Goal: Task Accomplishment & Management: Complete application form

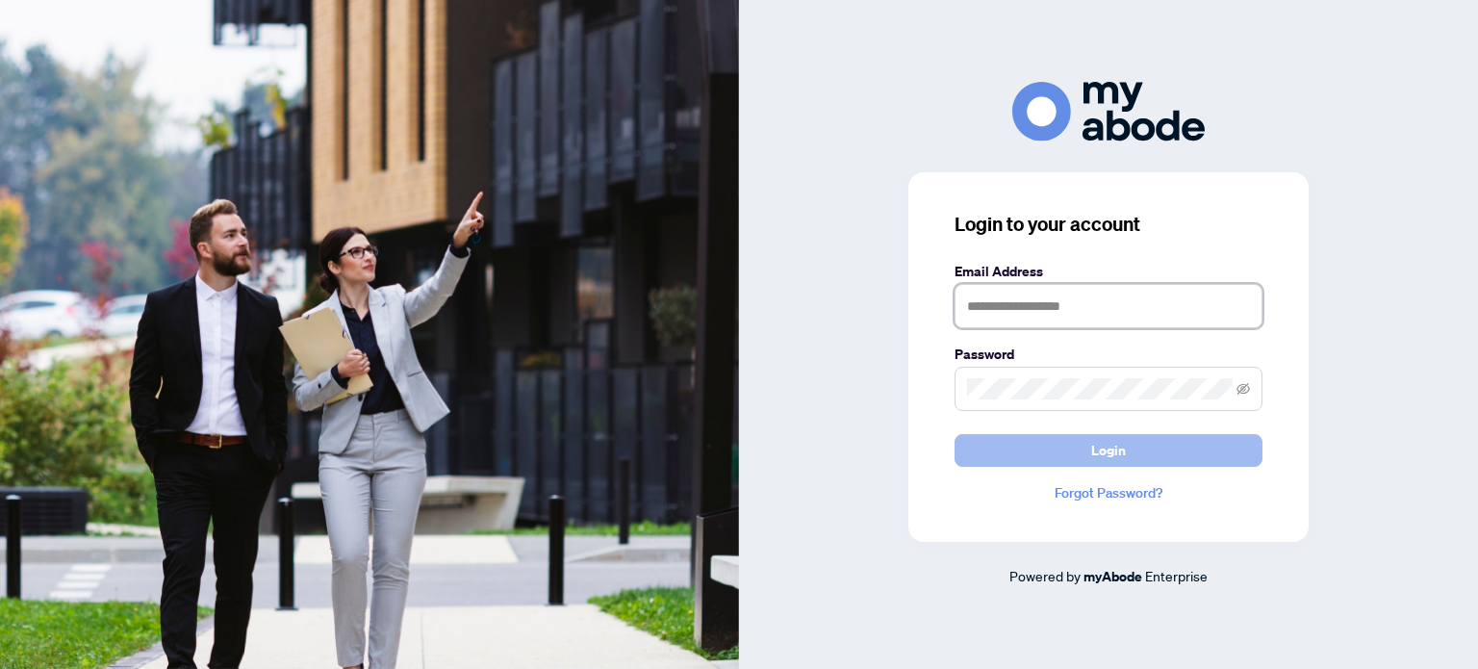
type input "**********"
click at [1024, 443] on button "Login" at bounding box center [1109, 450] width 308 height 33
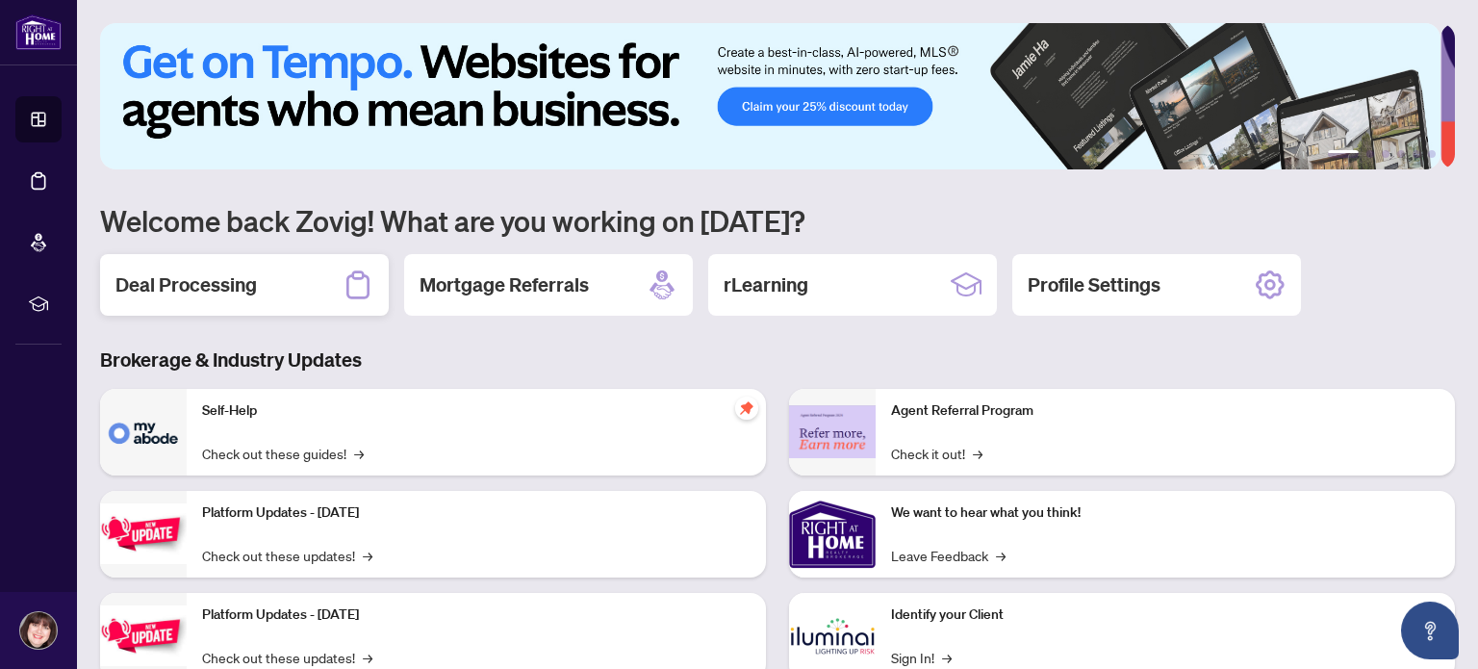
click at [258, 273] on div "Deal Processing" at bounding box center [244, 285] width 289 height 62
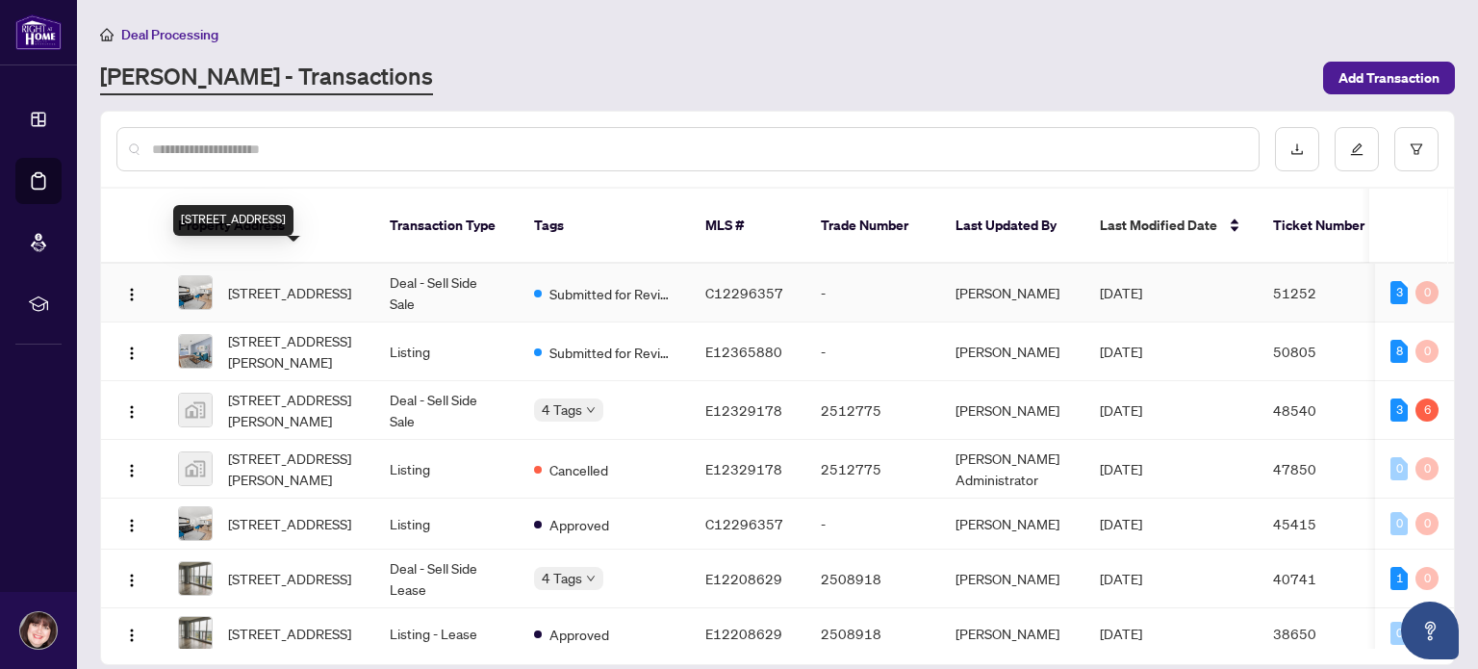
click at [323, 282] on span "[STREET_ADDRESS]" at bounding box center [289, 292] width 123 height 21
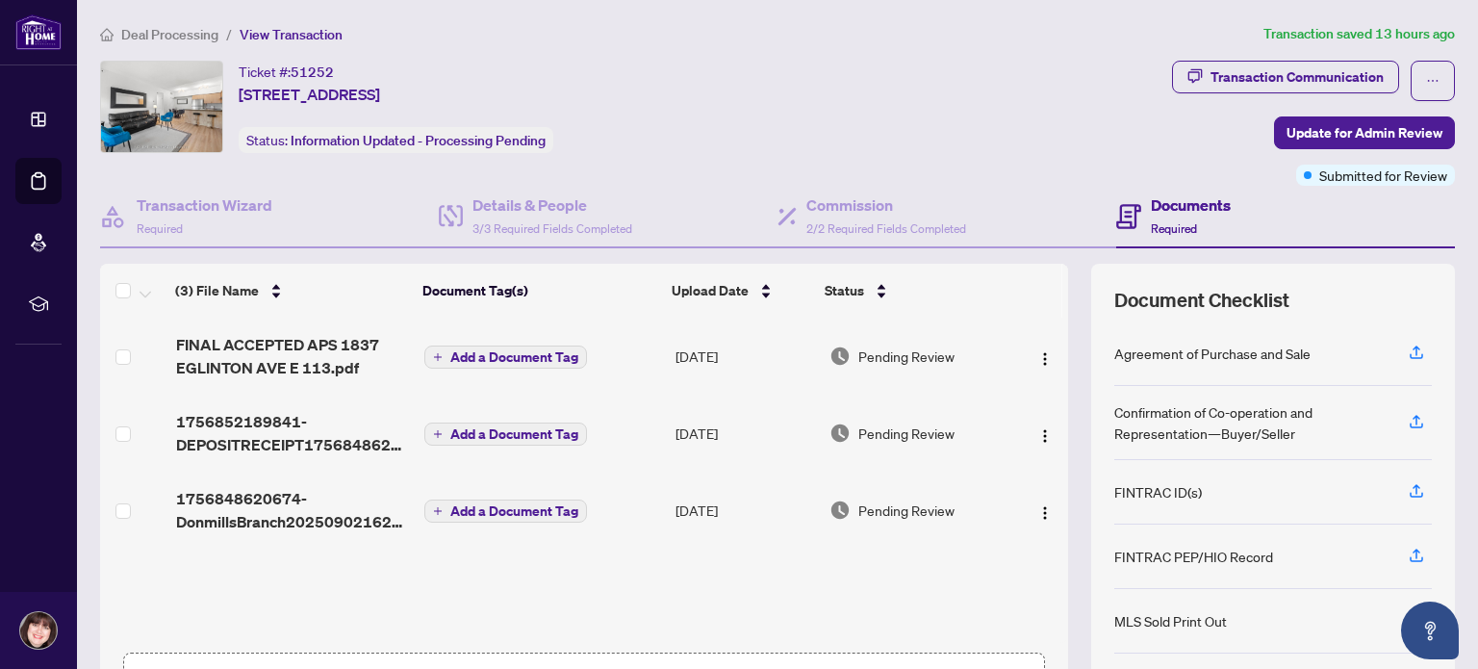
scroll to position [135, 0]
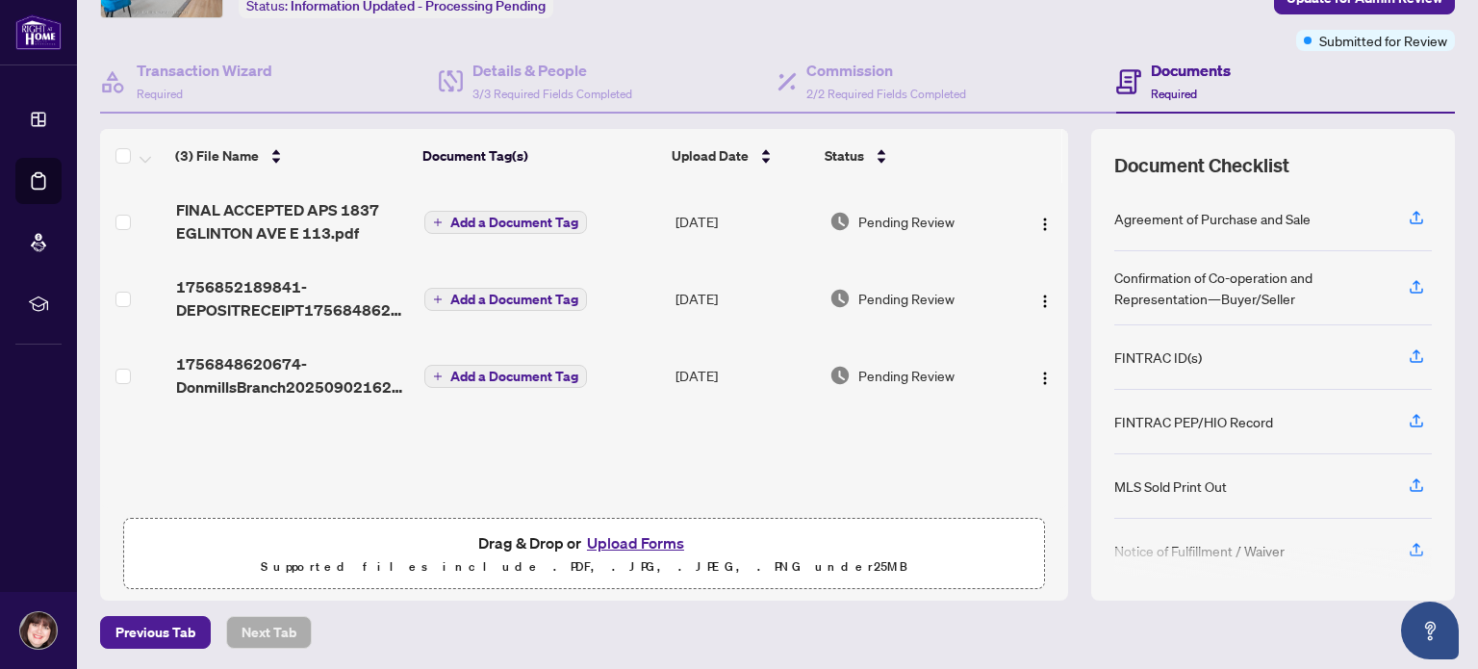
click at [620, 538] on button "Upload Forms" at bounding box center [635, 542] width 109 height 25
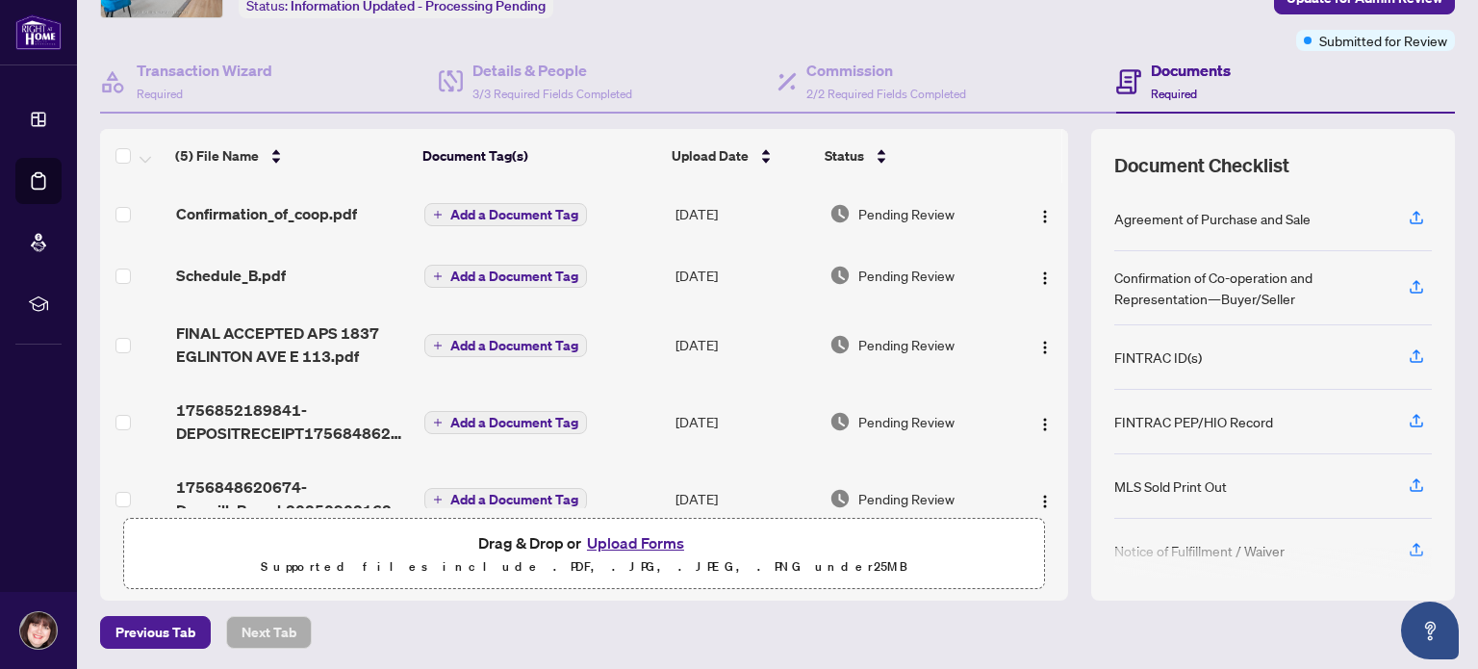
click at [433, 210] on icon "plus" at bounding box center [438, 215] width 10 height 10
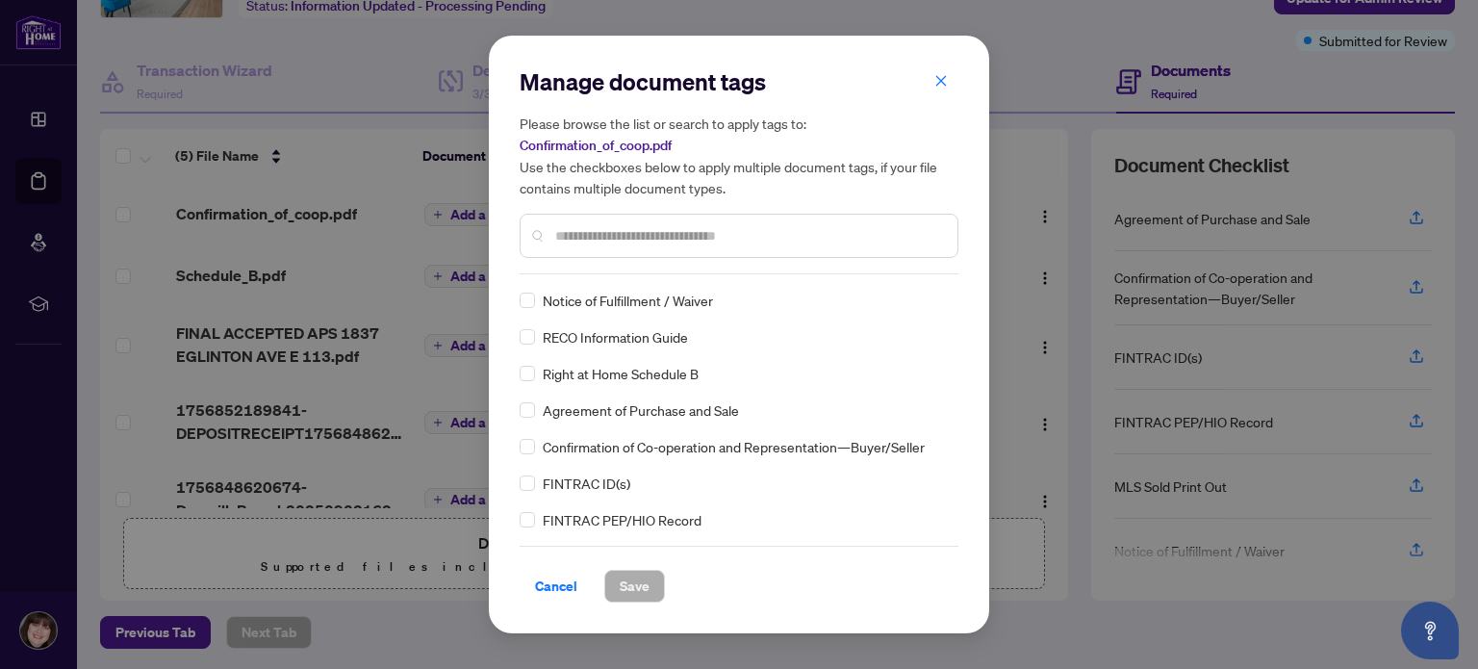
click at [714, 452] on span "Confirmation of Co-operation and Representation—Buyer/Seller" at bounding box center [734, 446] width 382 height 21
click at [535, 446] on div "Confirmation of Co-operation and Representation—Buyer/Seller" at bounding box center [733, 446] width 427 height 21
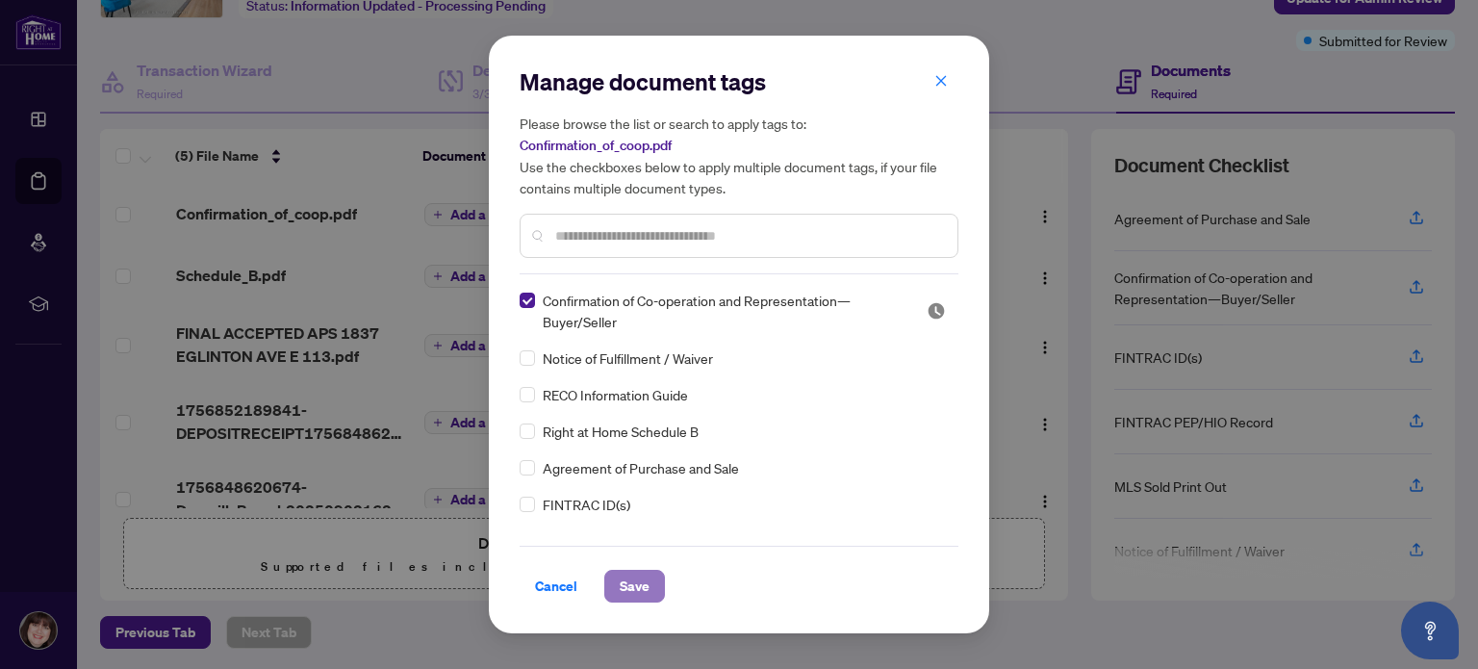
click at [631, 586] on span "Save" at bounding box center [635, 586] width 30 height 31
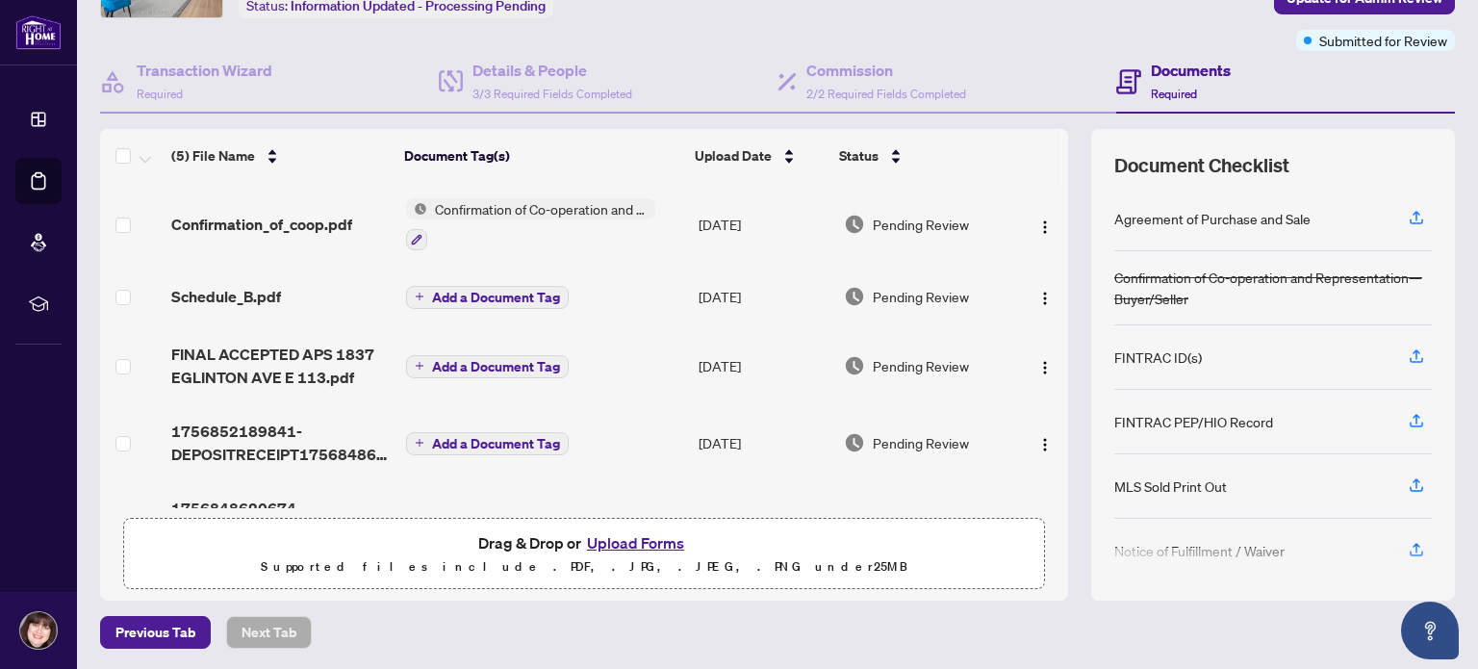
click at [453, 291] on span "Add a Document Tag" at bounding box center [496, 297] width 128 height 13
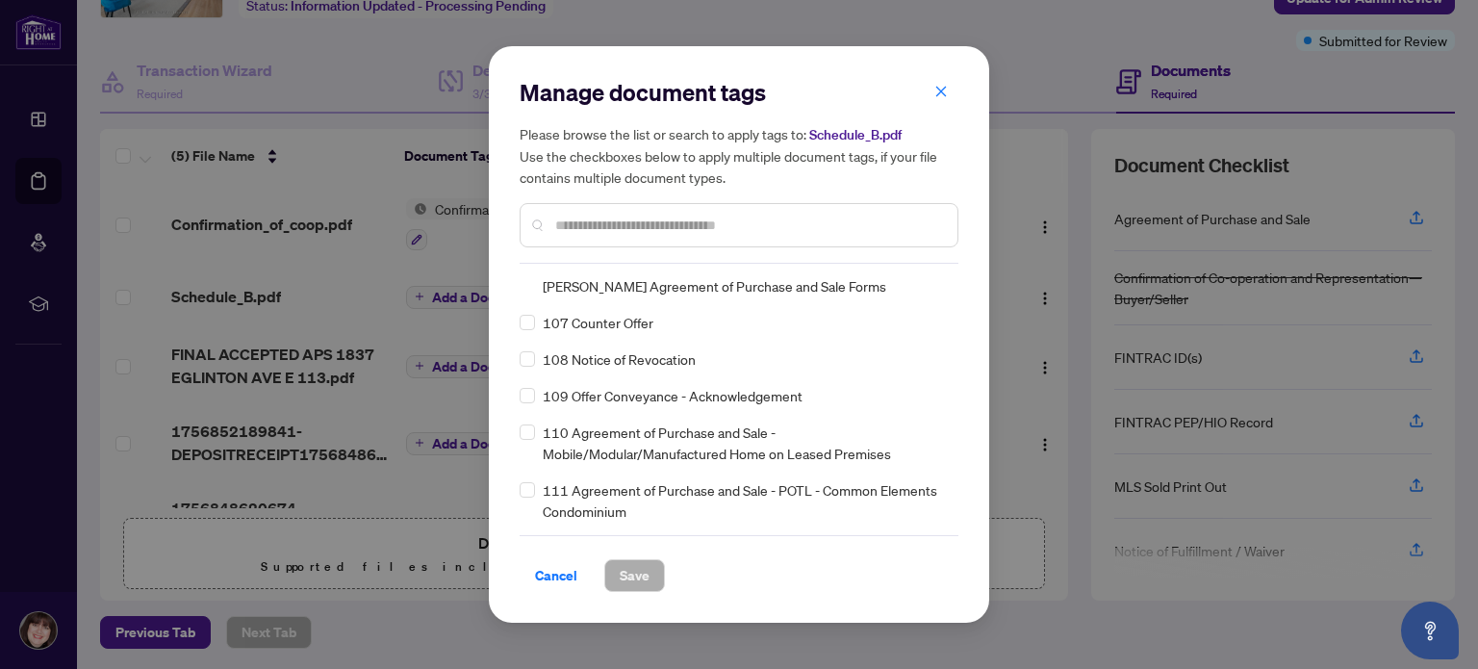
scroll to position [4940, 0]
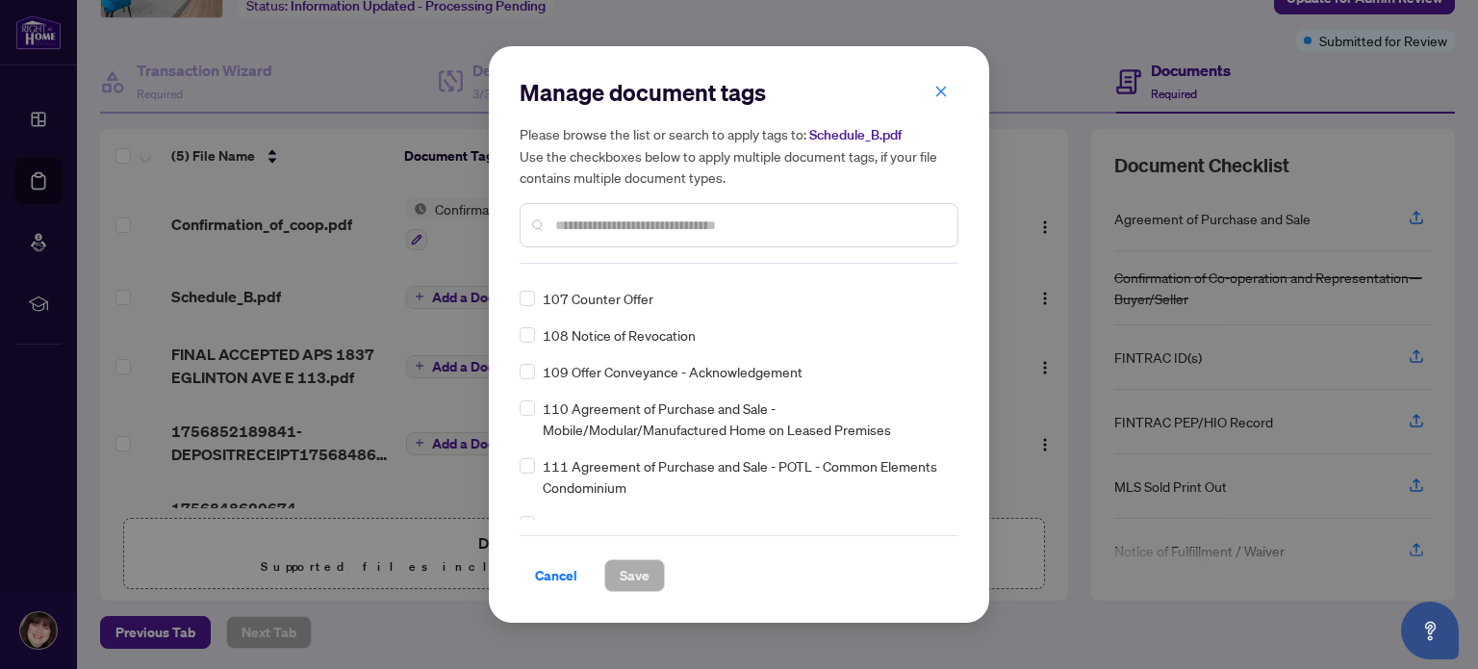
click at [635, 215] on input "text" at bounding box center [748, 225] width 387 height 21
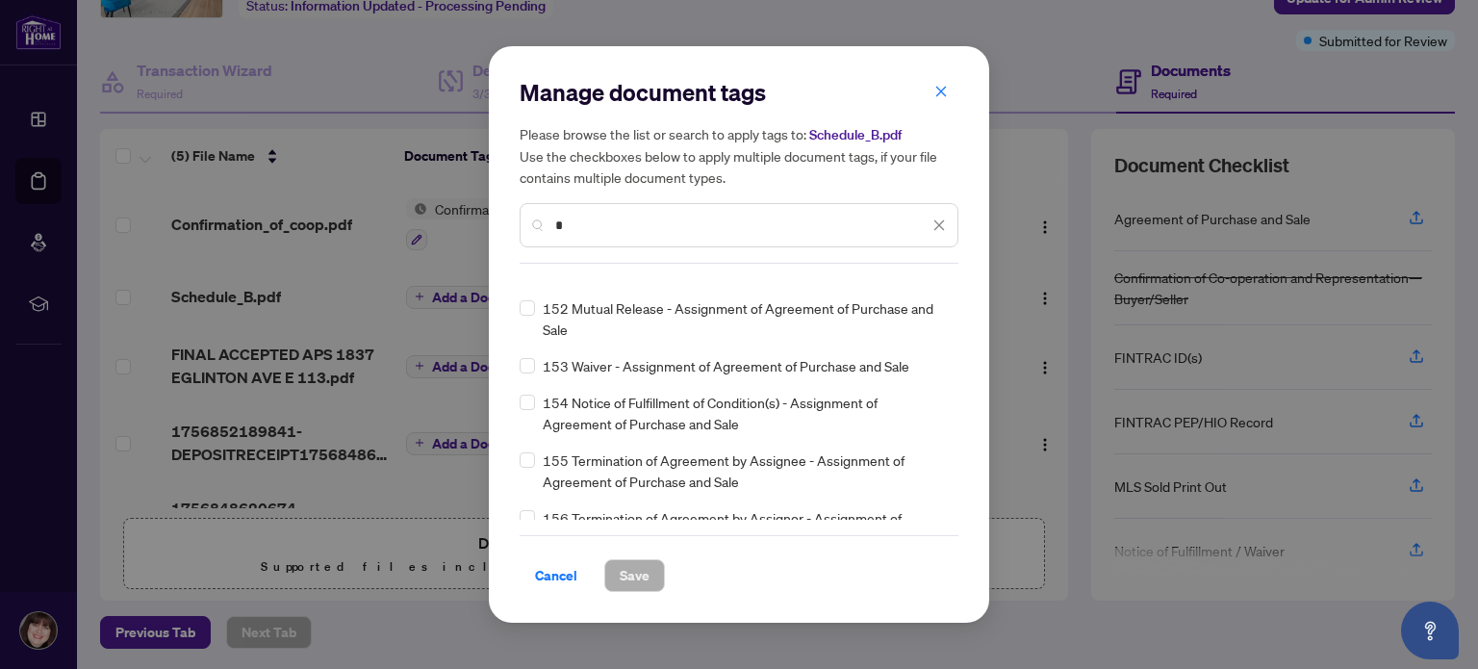
scroll to position [0, 0]
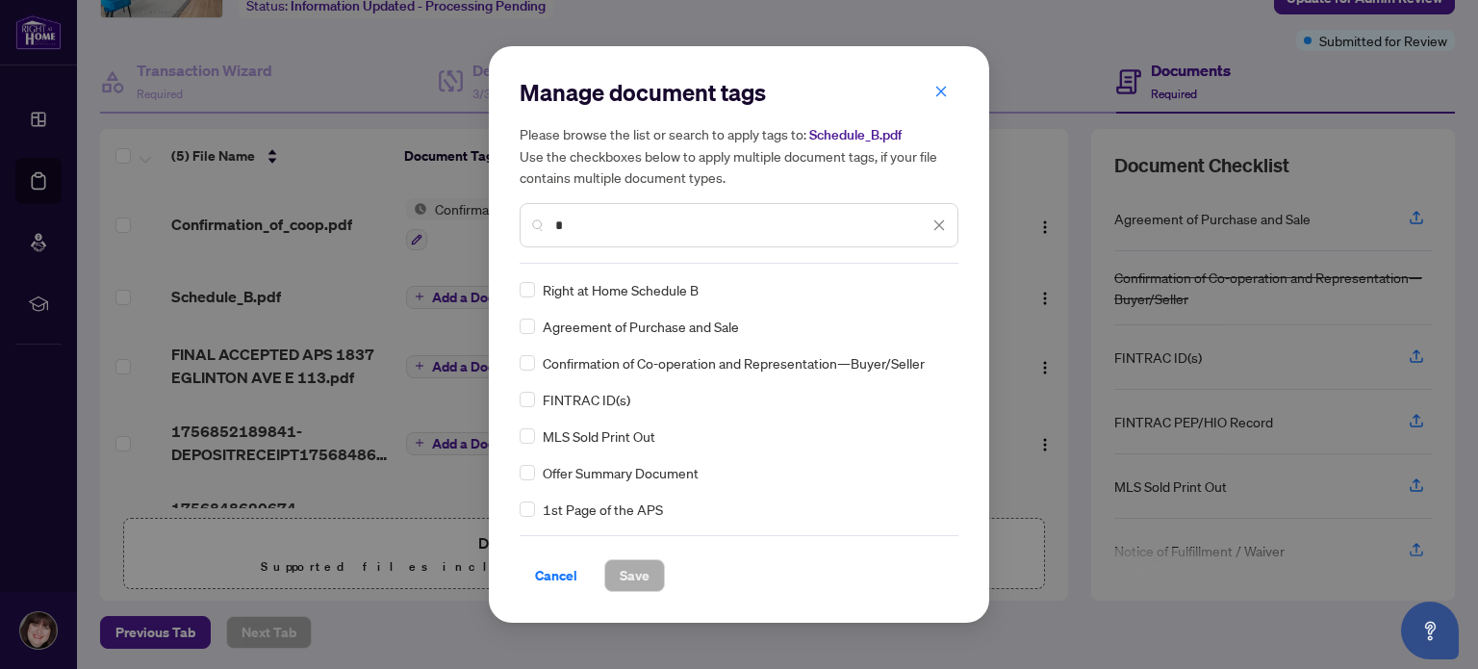
type input "*"
click at [655, 287] on span "Right at Home Schedule B" at bounding box center [621, 289] width 156 height 21
click at [627, 576] on span "Save" at bounding box center [635, 575] width 30 height 31
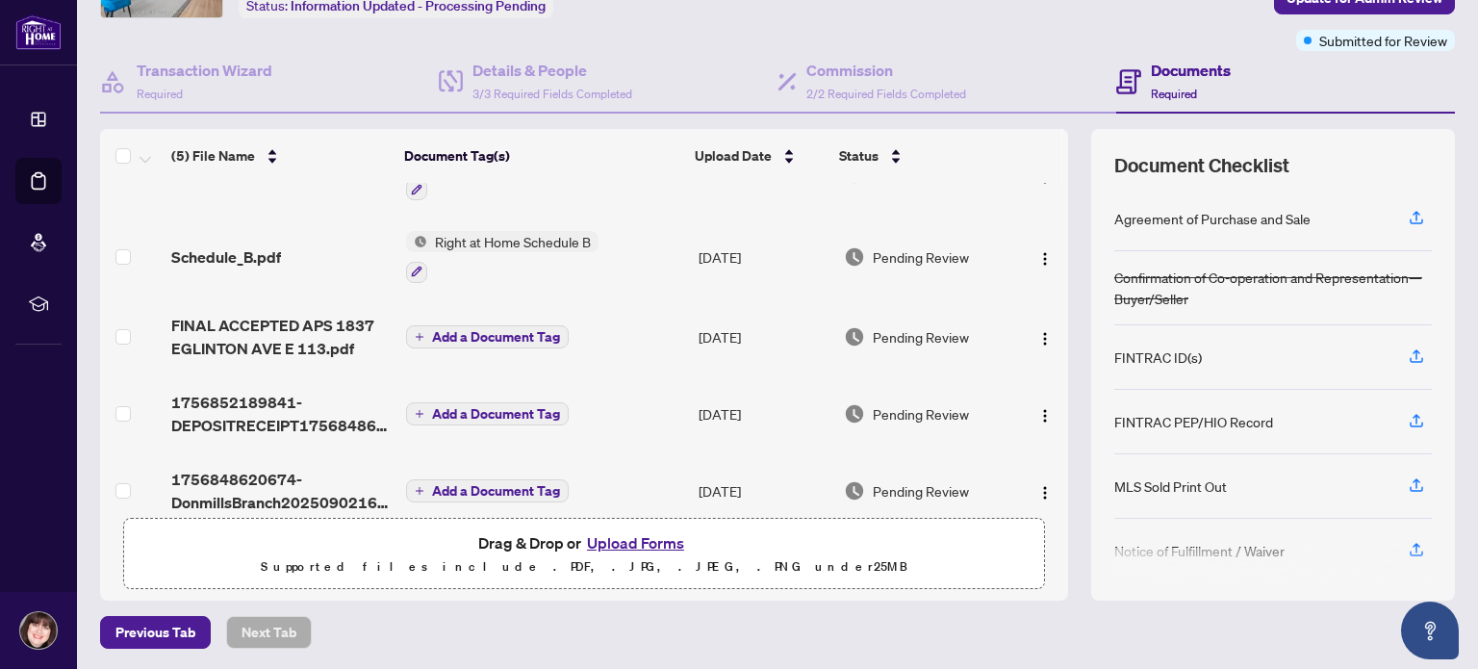
scroll to position [73, 0]
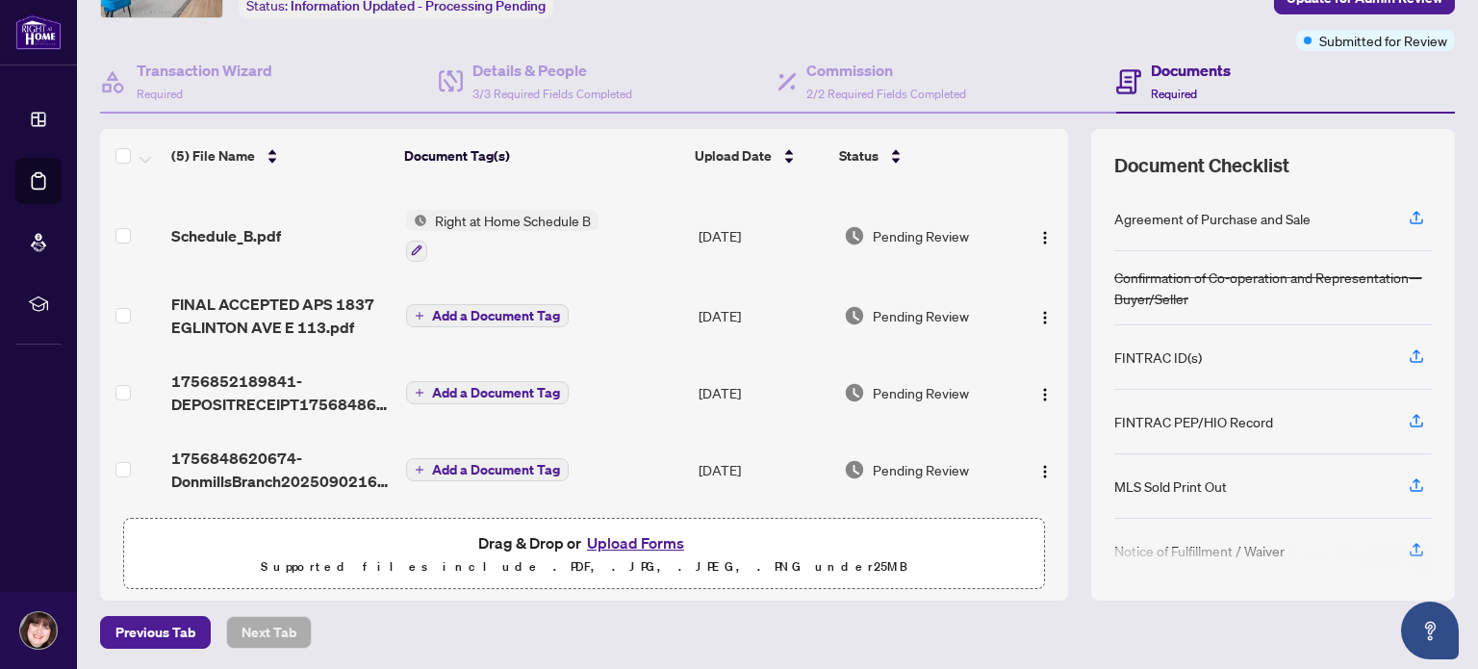
click at [498, 386] on span "Add a Document Tag" at bounding box center [496, 392] width 128 height 13
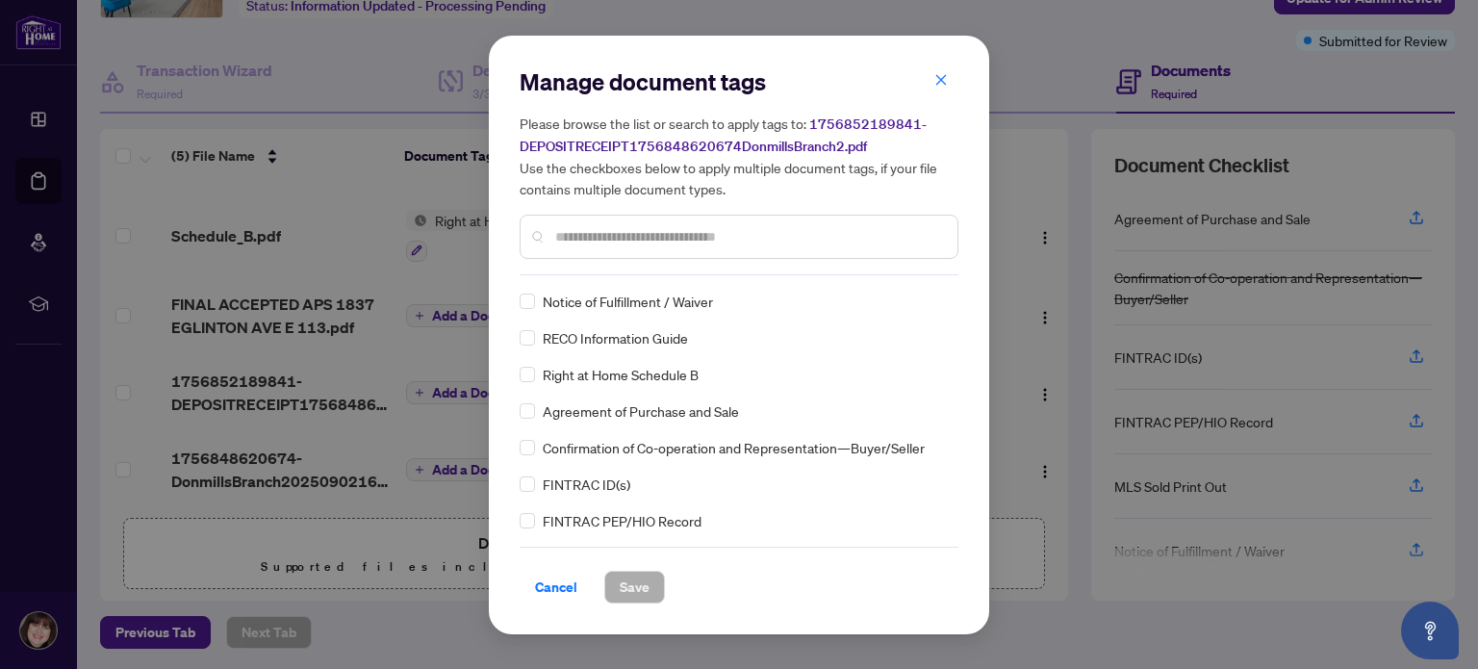
click at [614, 234] on input "text" at bounding box center [748, 236] width 387 height 21
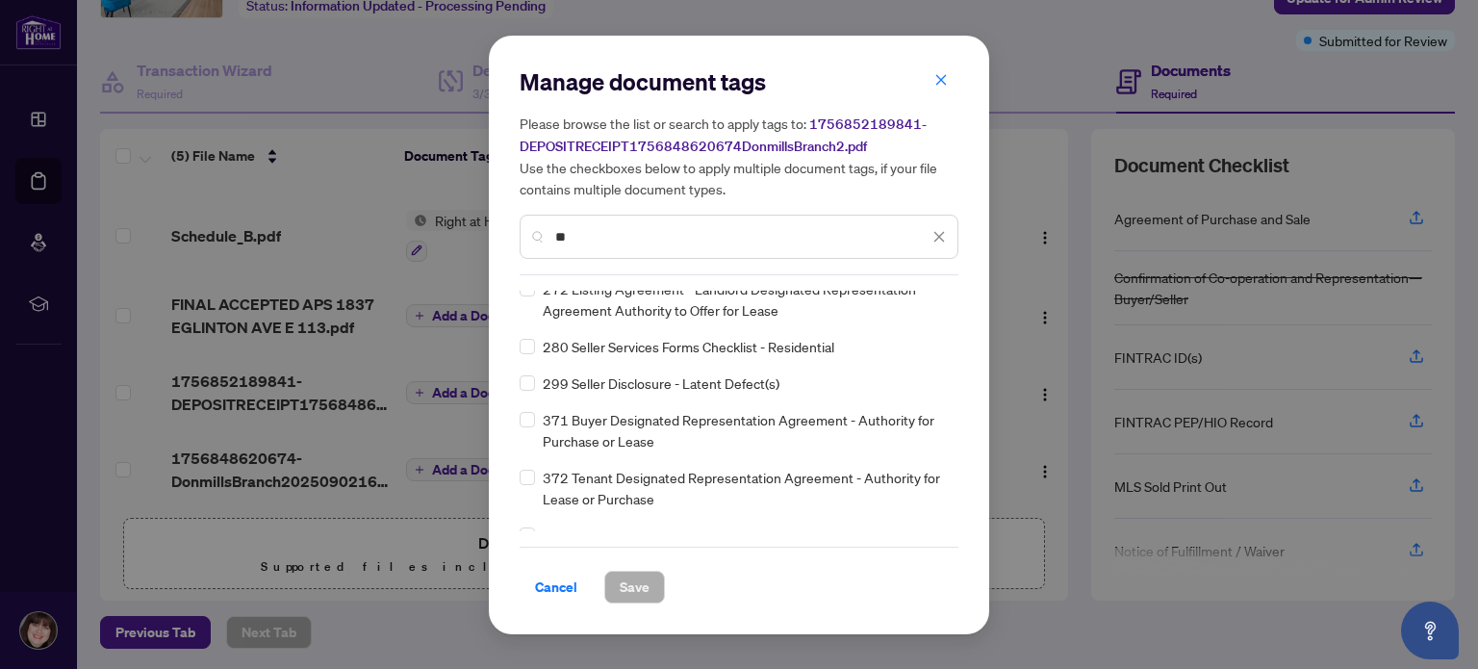
scroll to position [1796, 0]
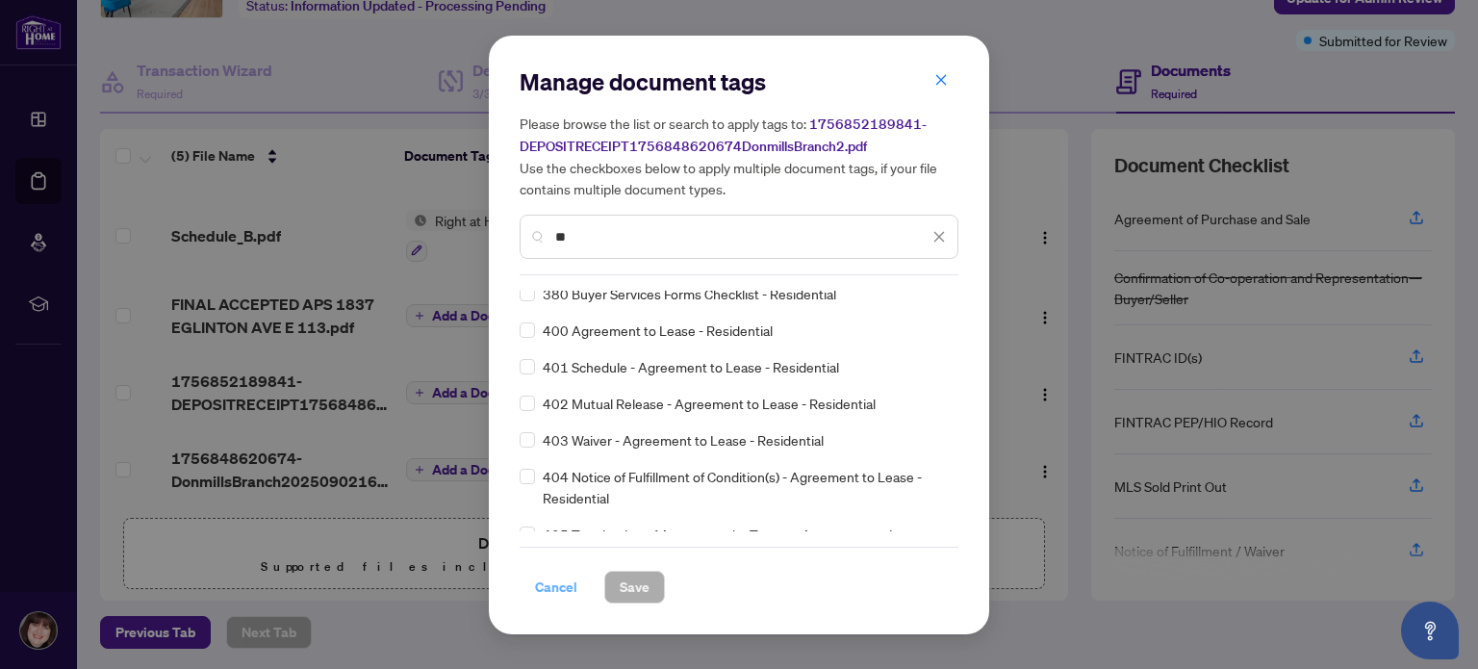
type input "**"
click at [551, 587] on span "Cancel" at bounding box center [556, 587] width 42 height 31
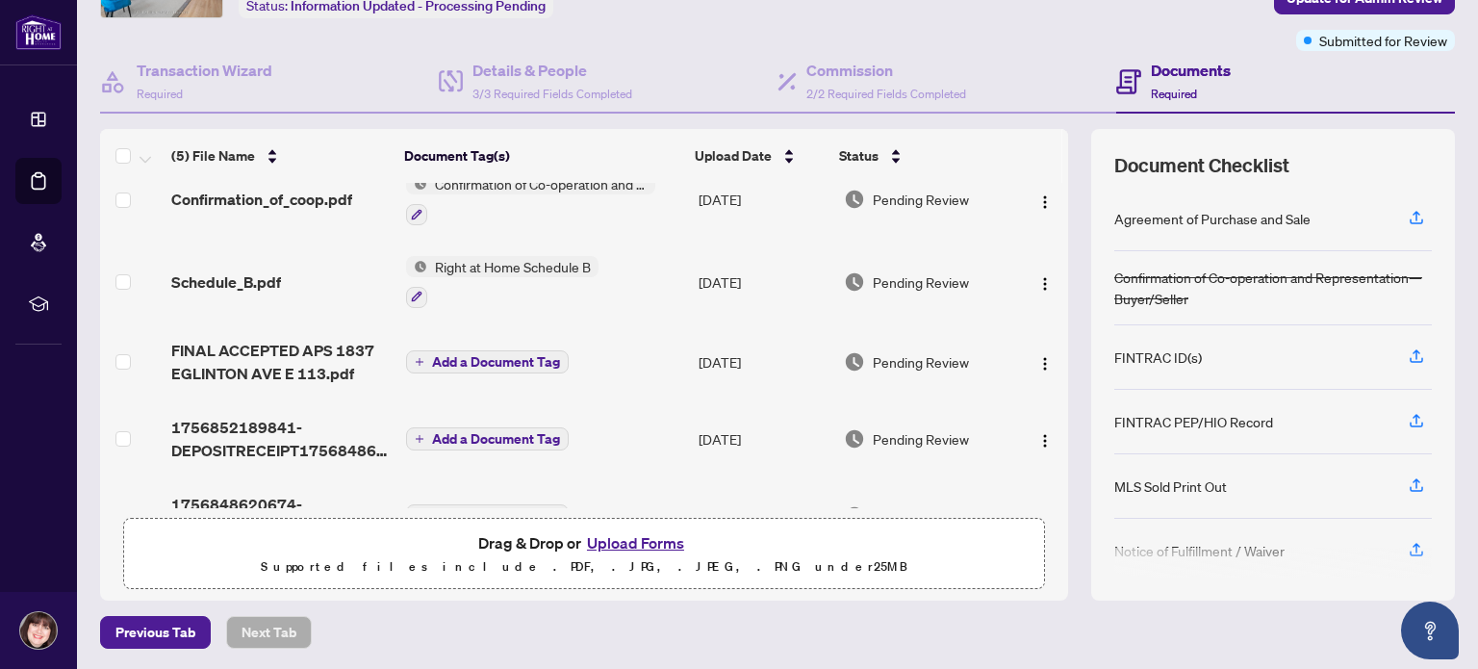
scroll to position [0, 0]
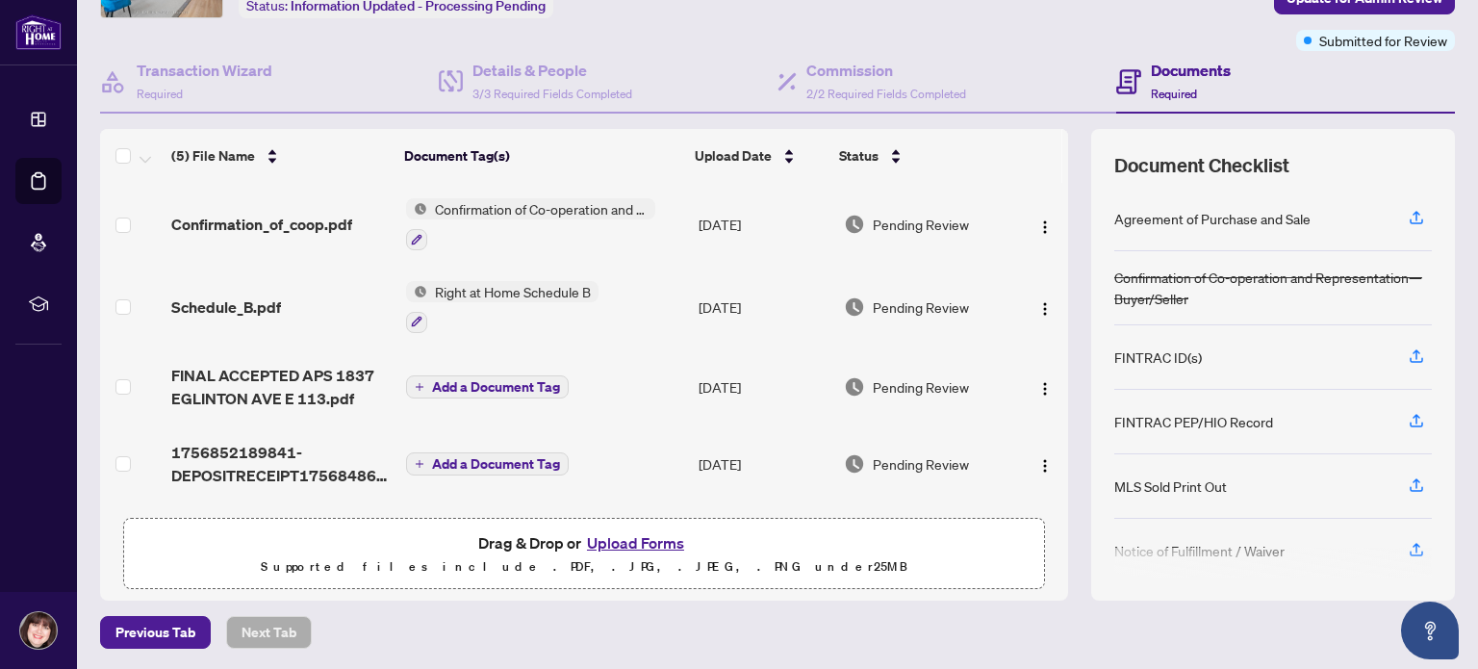
click at [462, 380] on span "Add a Document Tag" at bounding box center [496, 386] width 128 height 13
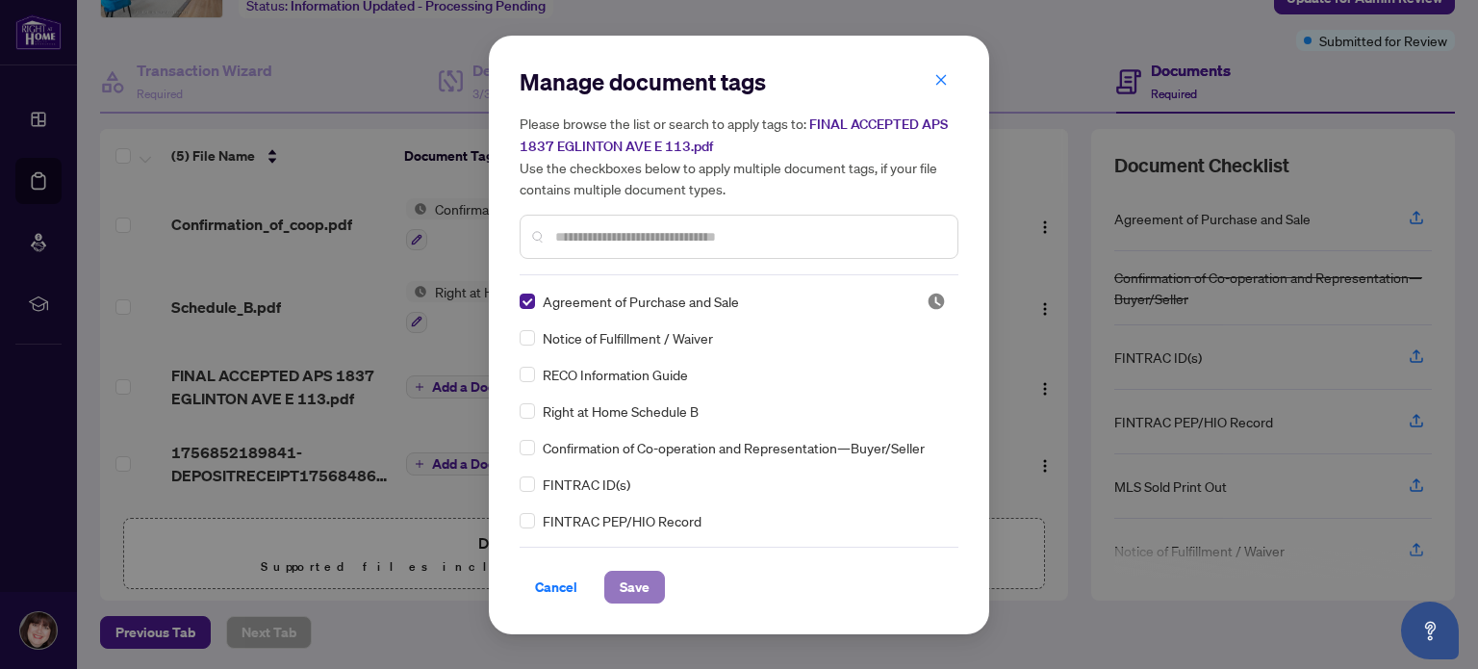
click at [643, 576] on span "Save" at bounding box center [635, 587] width 30 height 31
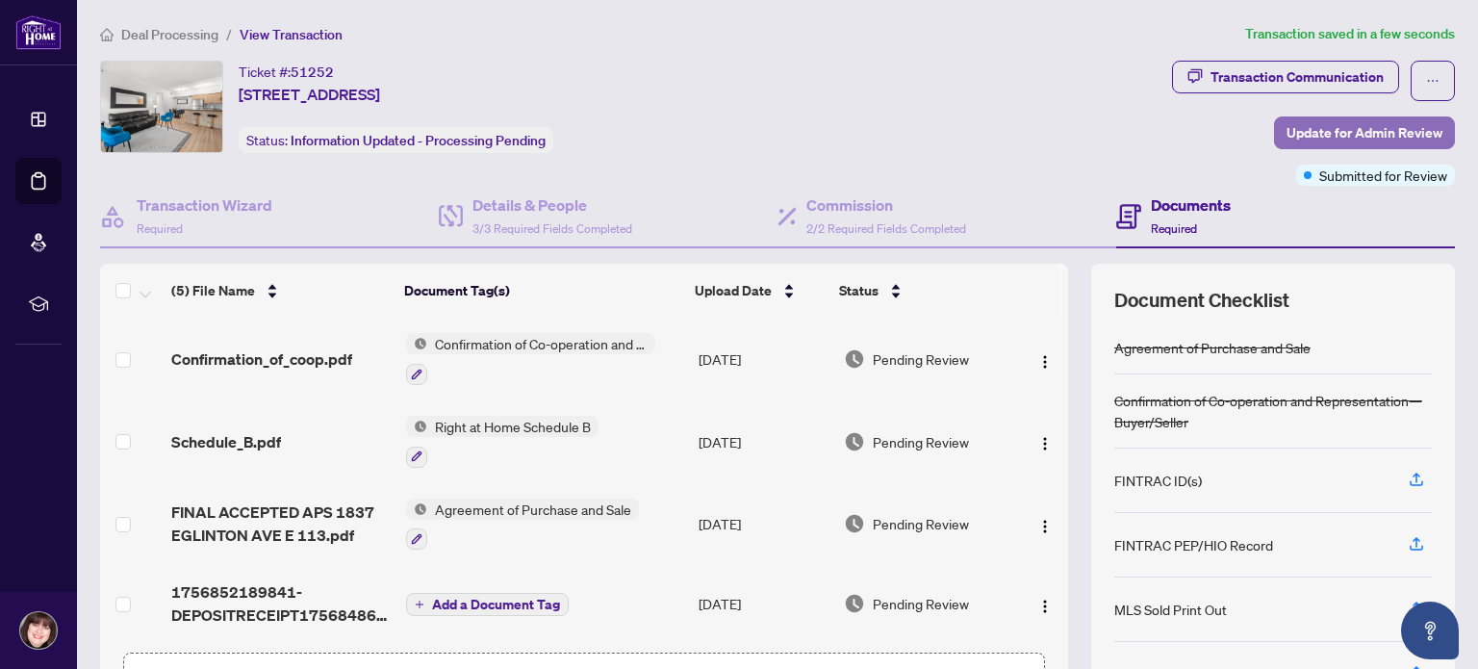
click at [1287, 130] on span "Update for Admin Review" at bounding box center [1365, 132] width 156 height 31
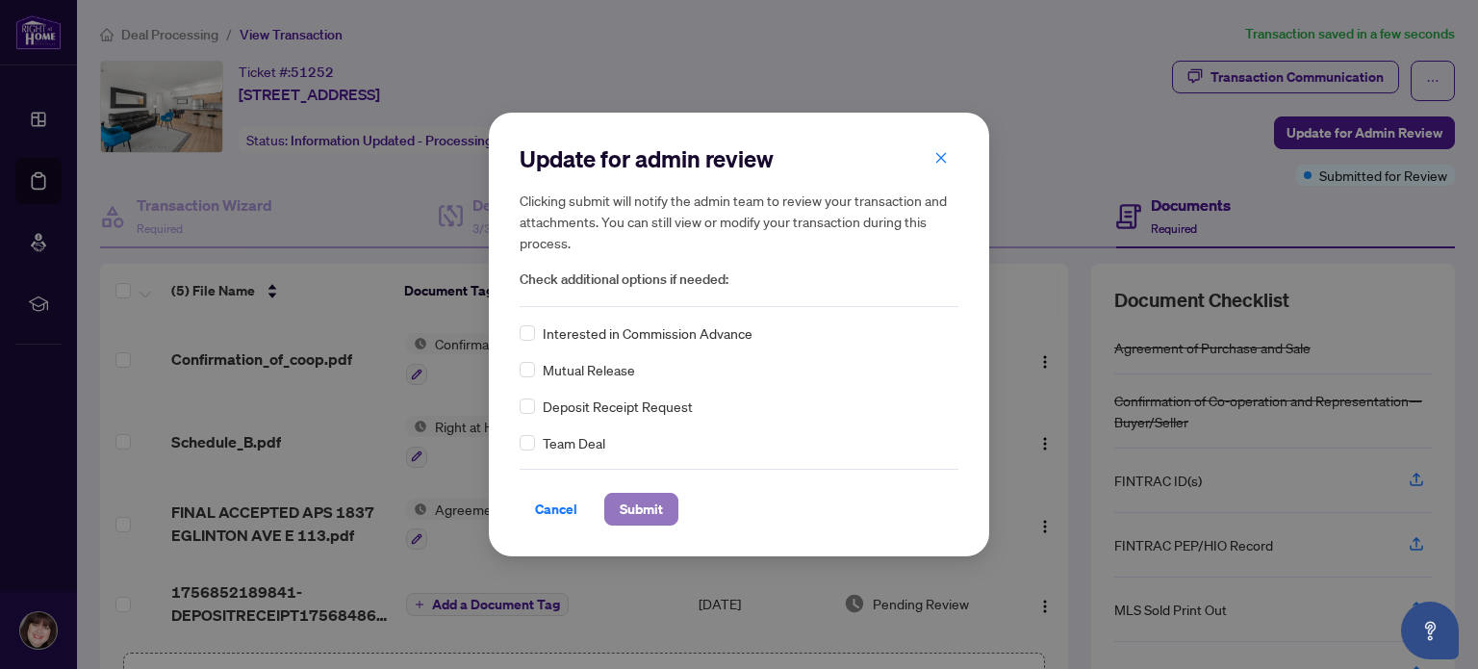
click at [651, 518] on span "Submit" at bounding box center [641, 509] width 43 height 31
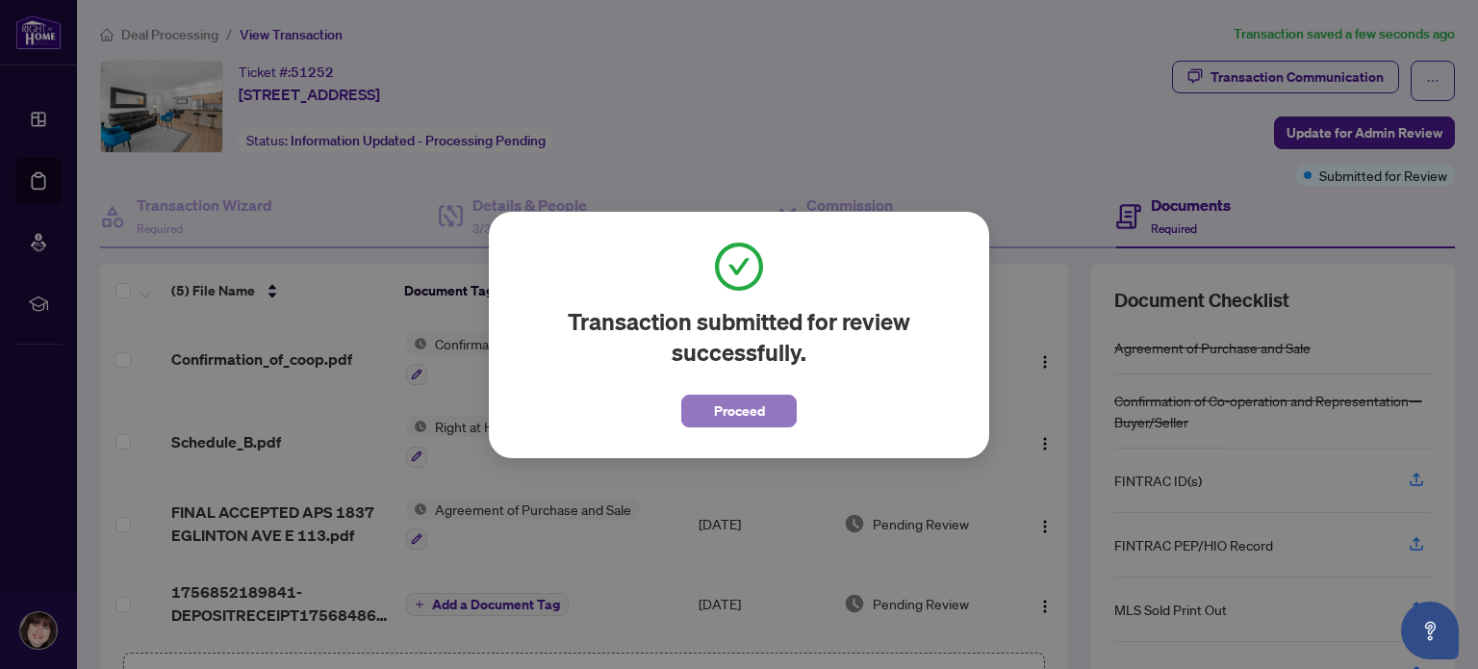
click at [770, 415] on button "Proceed" at bounding box center [738, 411] width 115 height 33
